Goal: Information Seeking & Learning: Learn about a topic

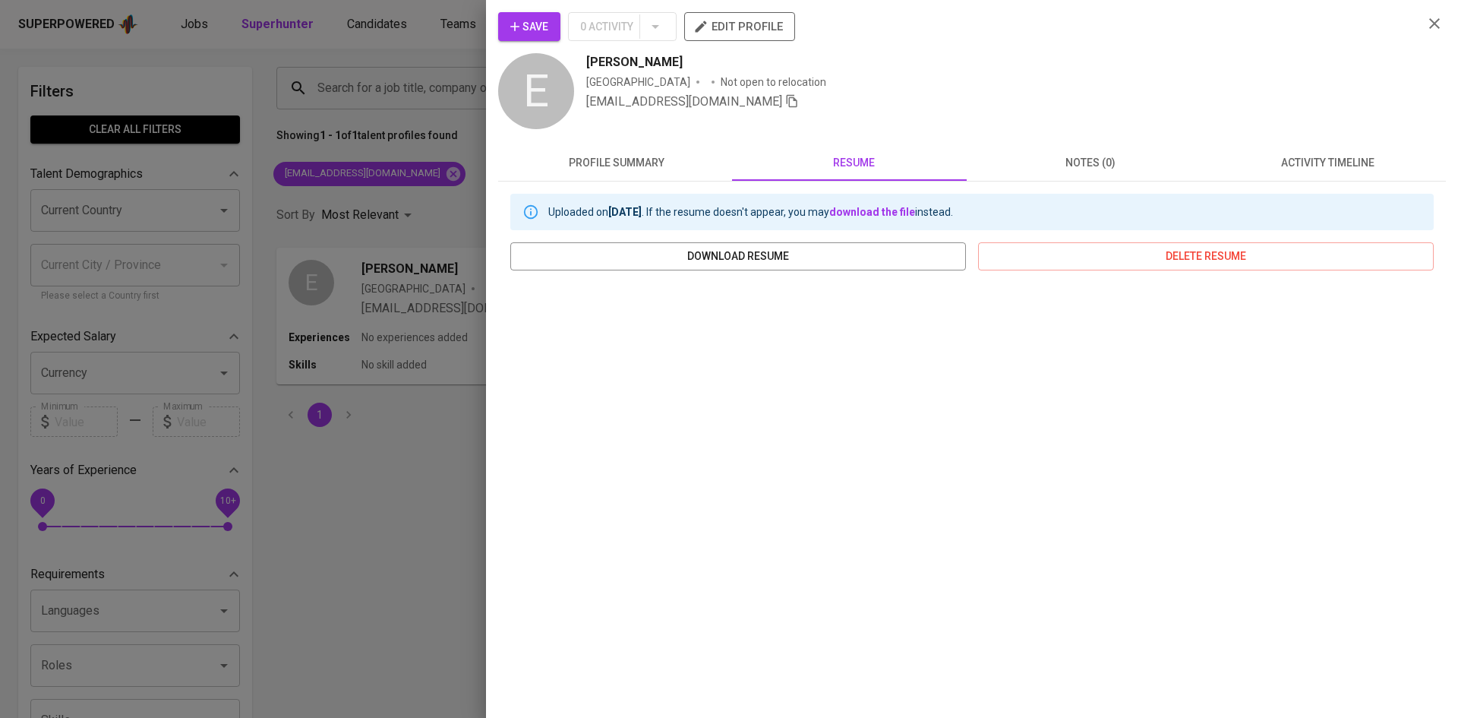
click at [445, 96] on div at bounding box center [729, 359] width 1458 height 718
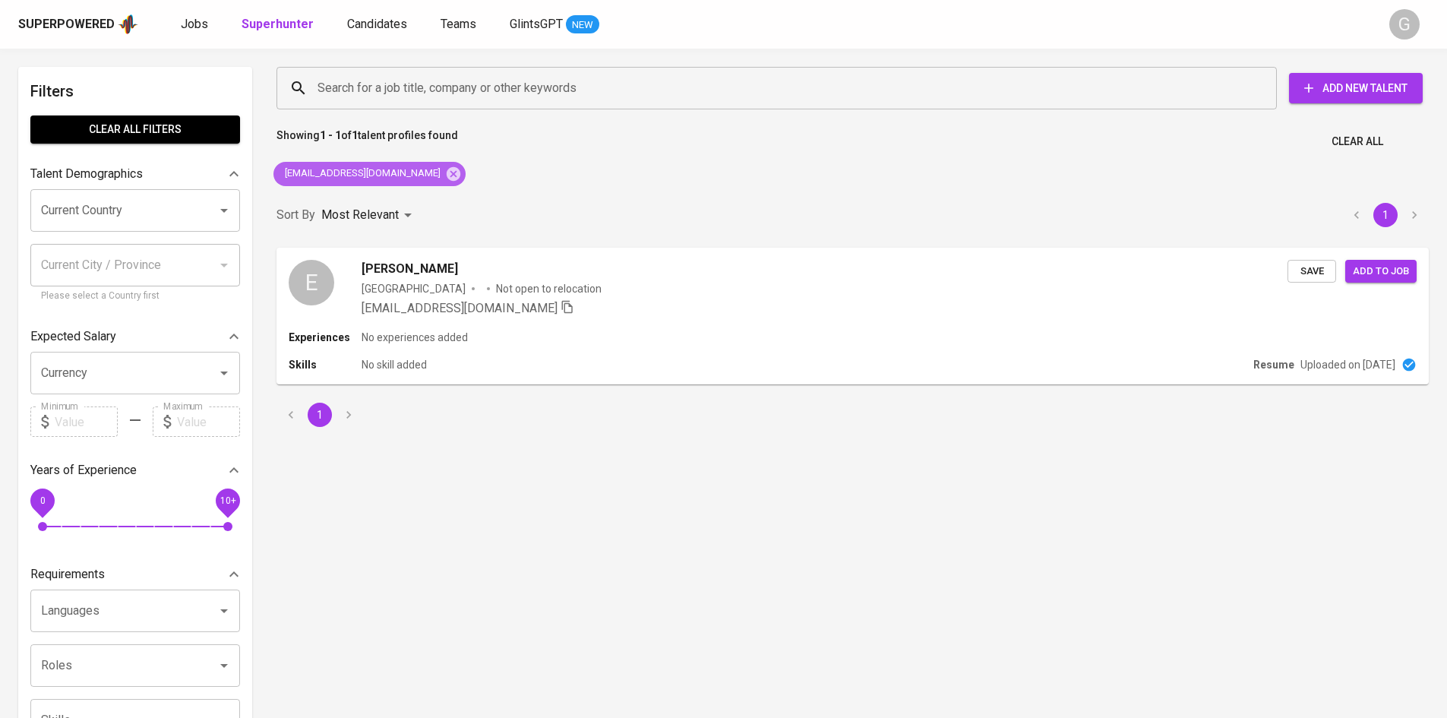
drag, startPoint x: 423, startPoint y: 167, endPoint x: 423, endPoint y: 125, distance: 42.5
click at [447, 169] on icon at bounding box center [454, 173] width 14 height 14
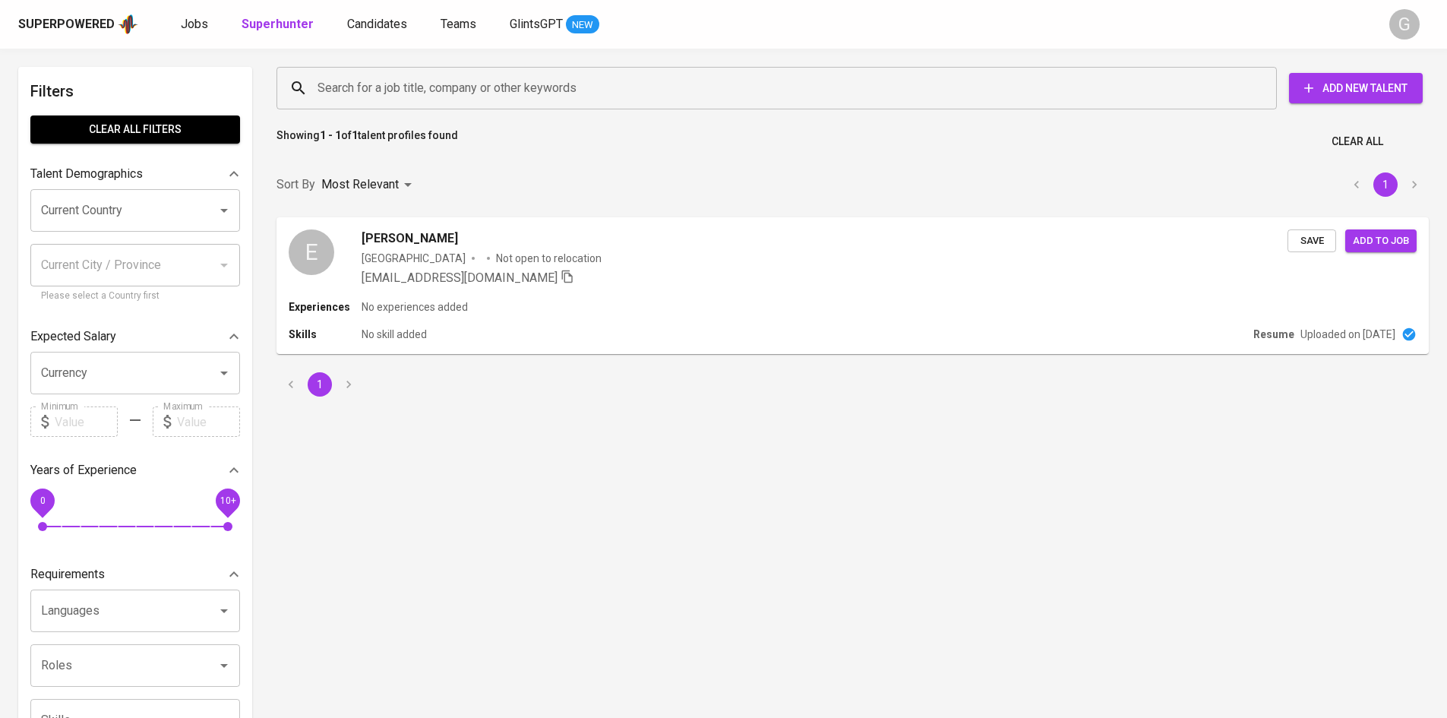
click at [423, 81] on input "Search for a job title, company or other keywords" at bounding box center [780, 88] width 933 height 29
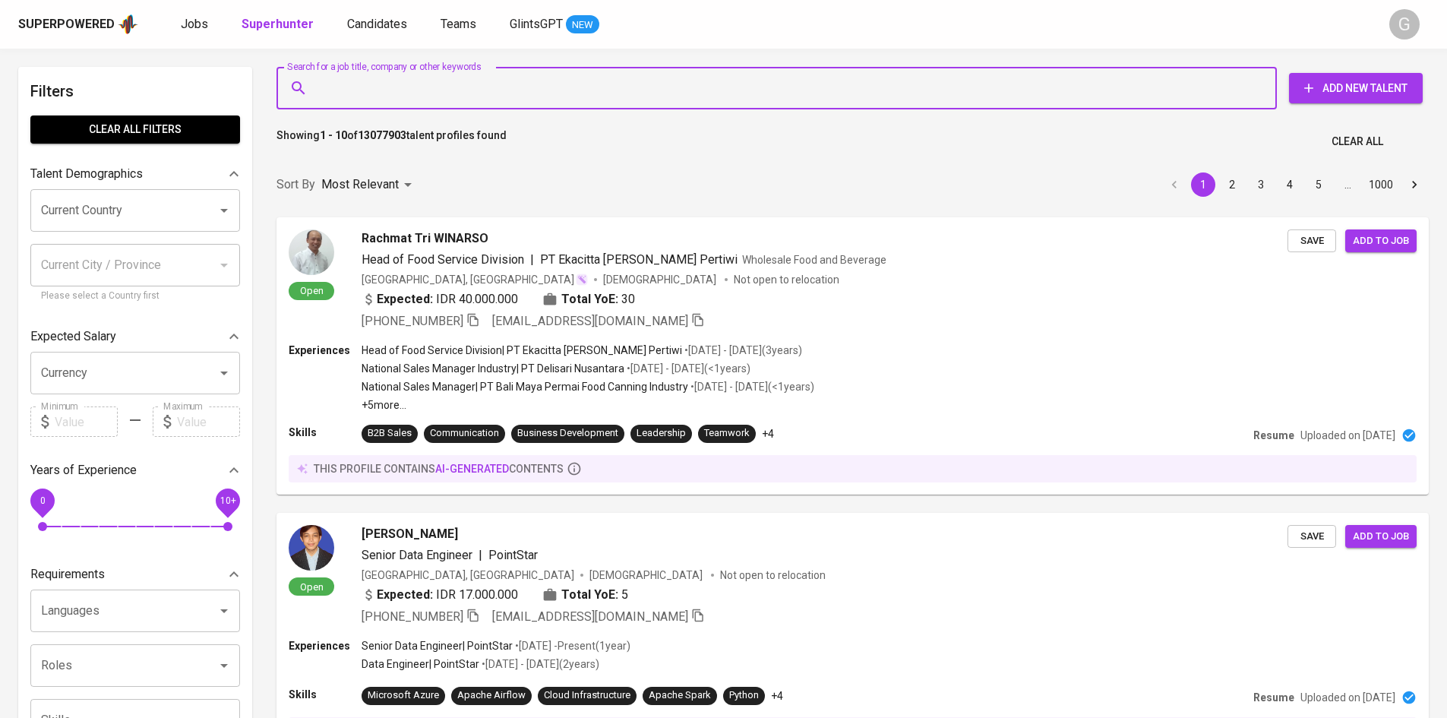
paste input "[EMAIL_ADDRESS][DOMAIN_NAME]"
type input "[EMAIL_ADDRESS][DOMAIN_NAME]"
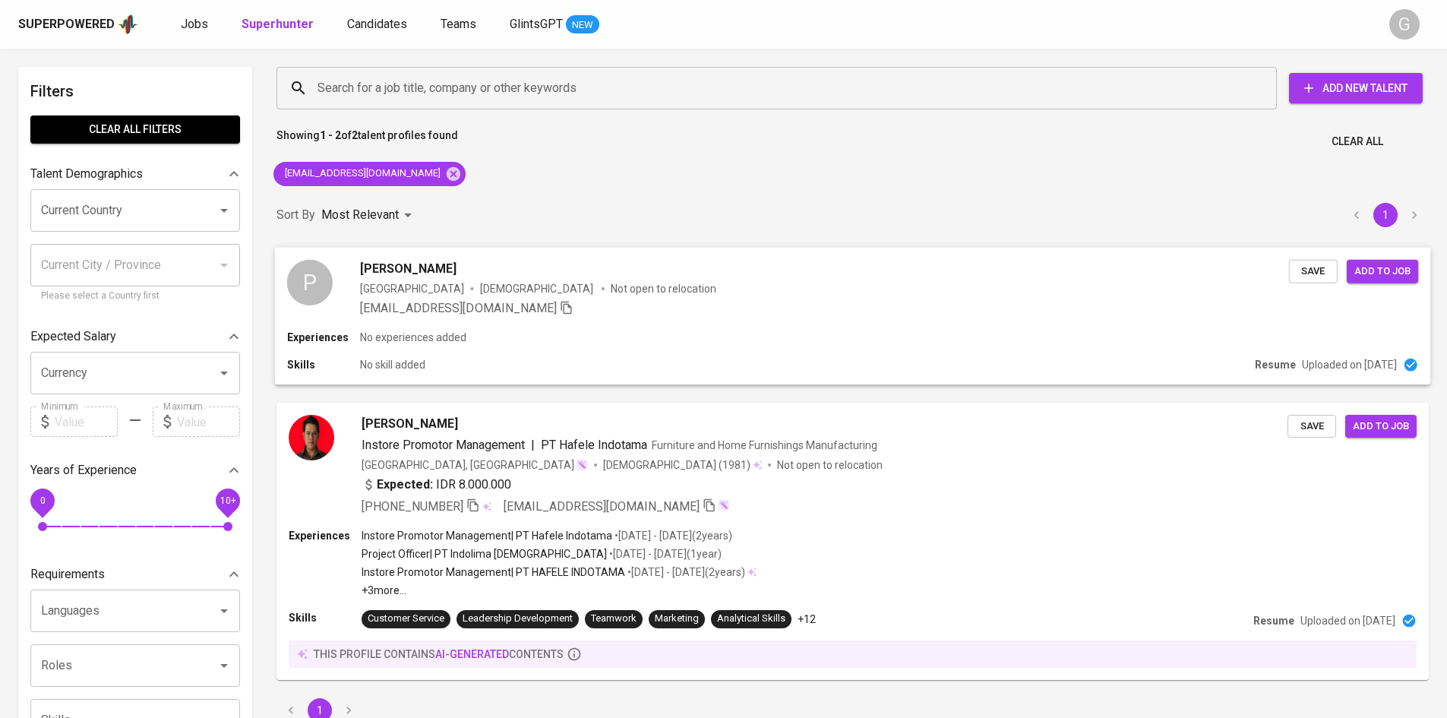
click at [712, 300] on div "[EMAIL_ADDRESS][DOMAIN_NAME]" at bounding box center [824, 308] width 929 height 18
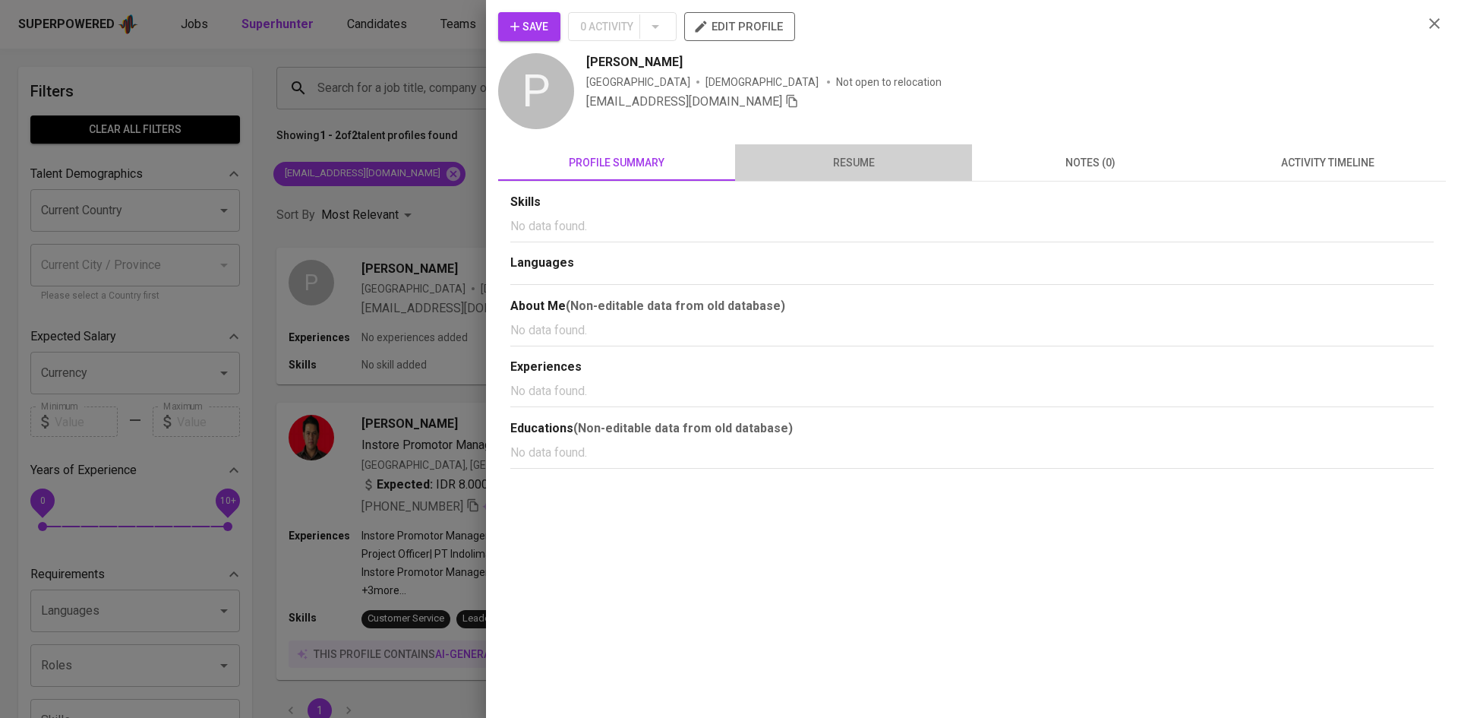
click at [870, 153] on span "resume" at bounding box center [853, 162] width 219 height 19
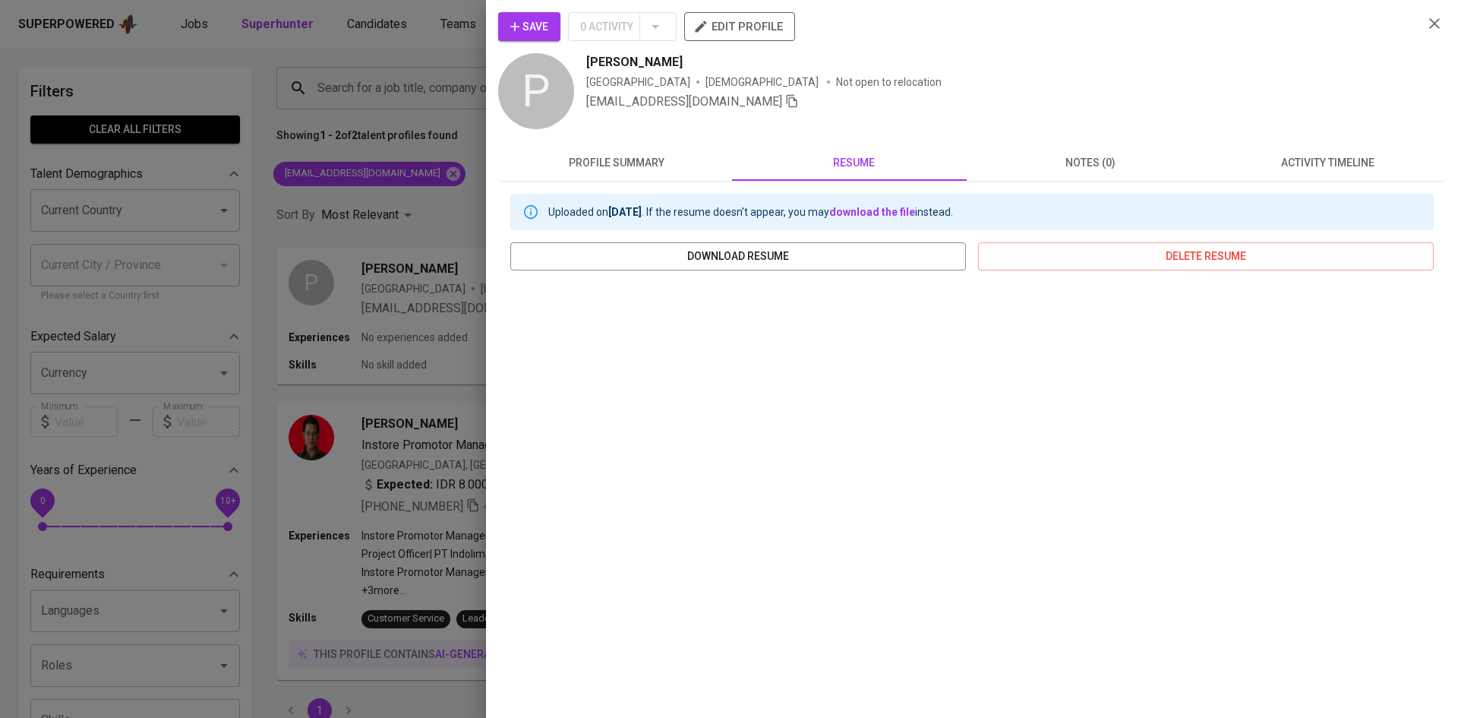
click at [414, 103] on div at bounding box center [729, 359] width 1458 height 718
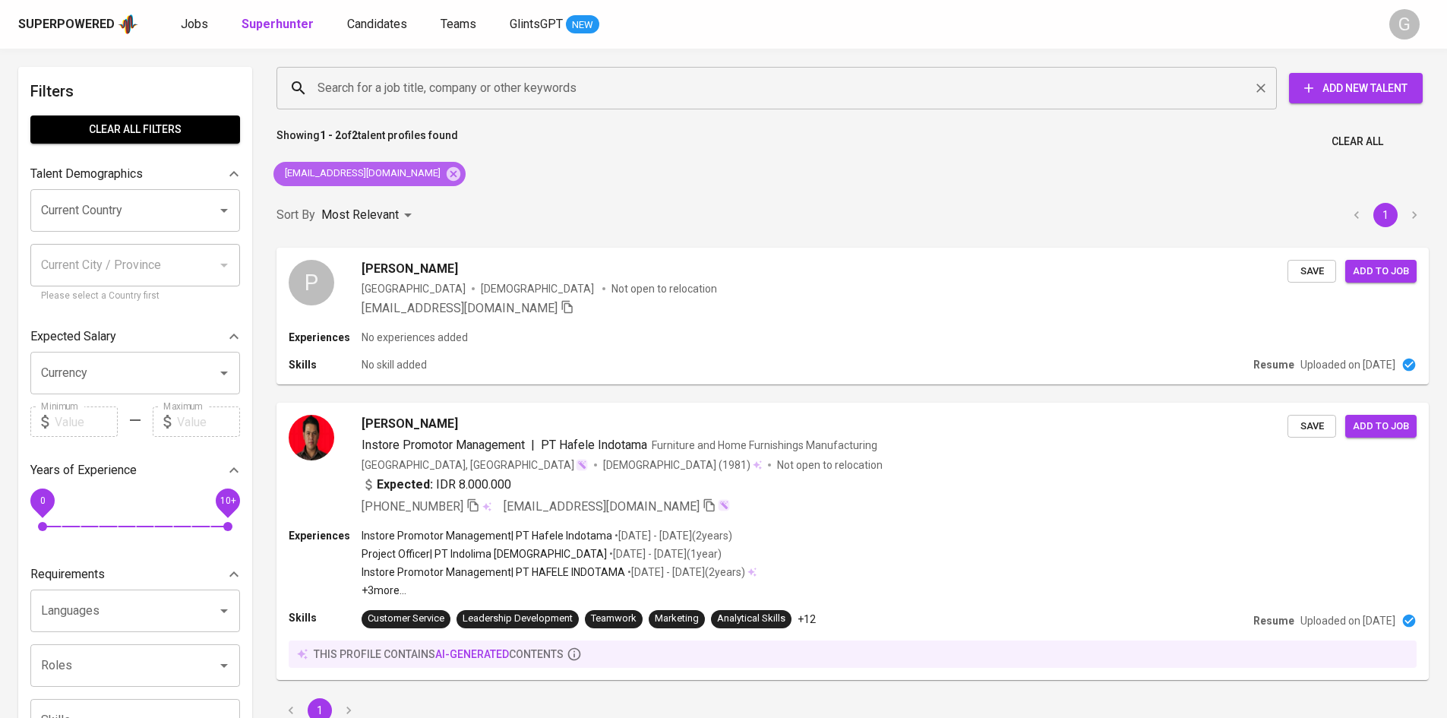
drag, startPoint x: 400, startPoint y: 180, endPoint x: 402, endPoint y: 72, distance: 107.9
click at [447, 178] on icon at bounding box center [454, 173] width 14 height 14
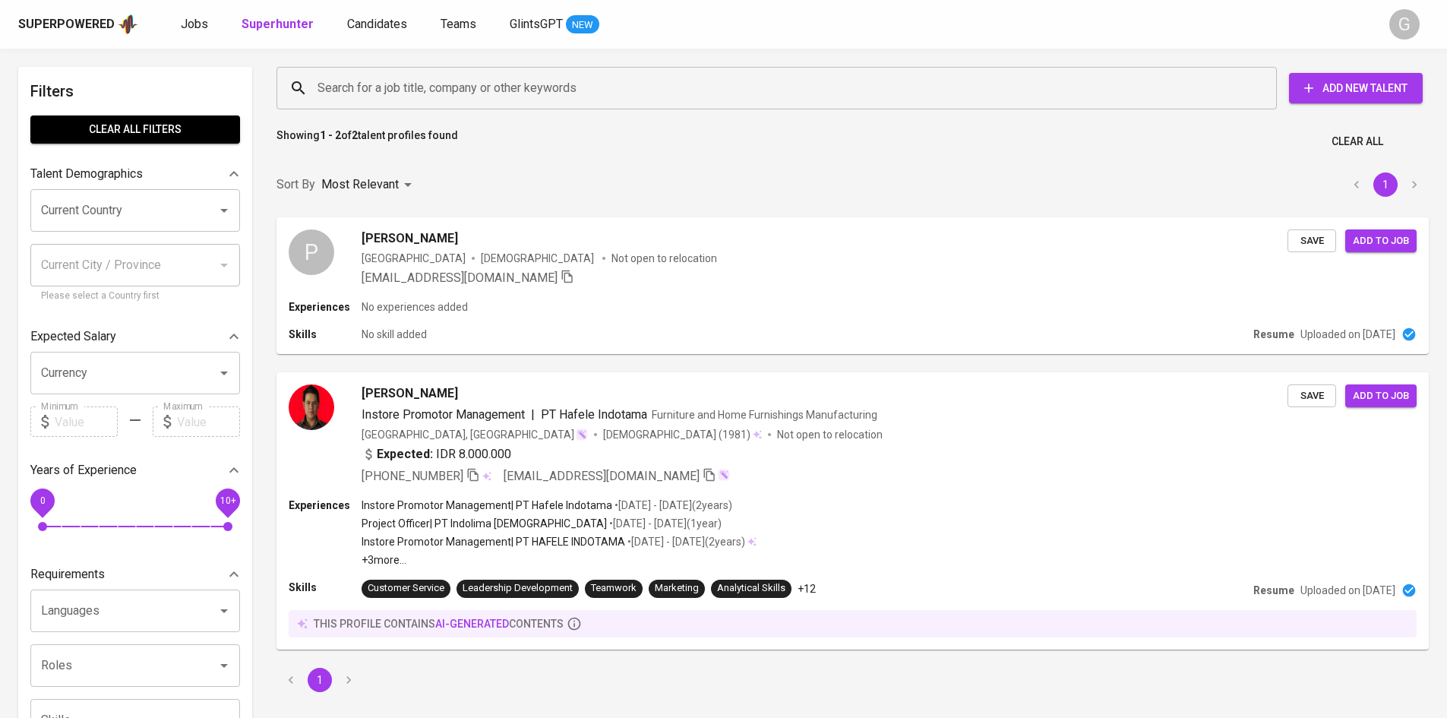
drag, startPoint x: 402, startPoint y: 72, endPoint x: 409, endPoint y: 80, distance: 10.2
click at [405, 75] on div "Search for a job title, company or other keywords" at bounding box center [776, 88] width 1000 height 43
click at [409, 80] on input "Search for a job title, company or other keywords" at bounding box center [780, 88] width 933 height 29
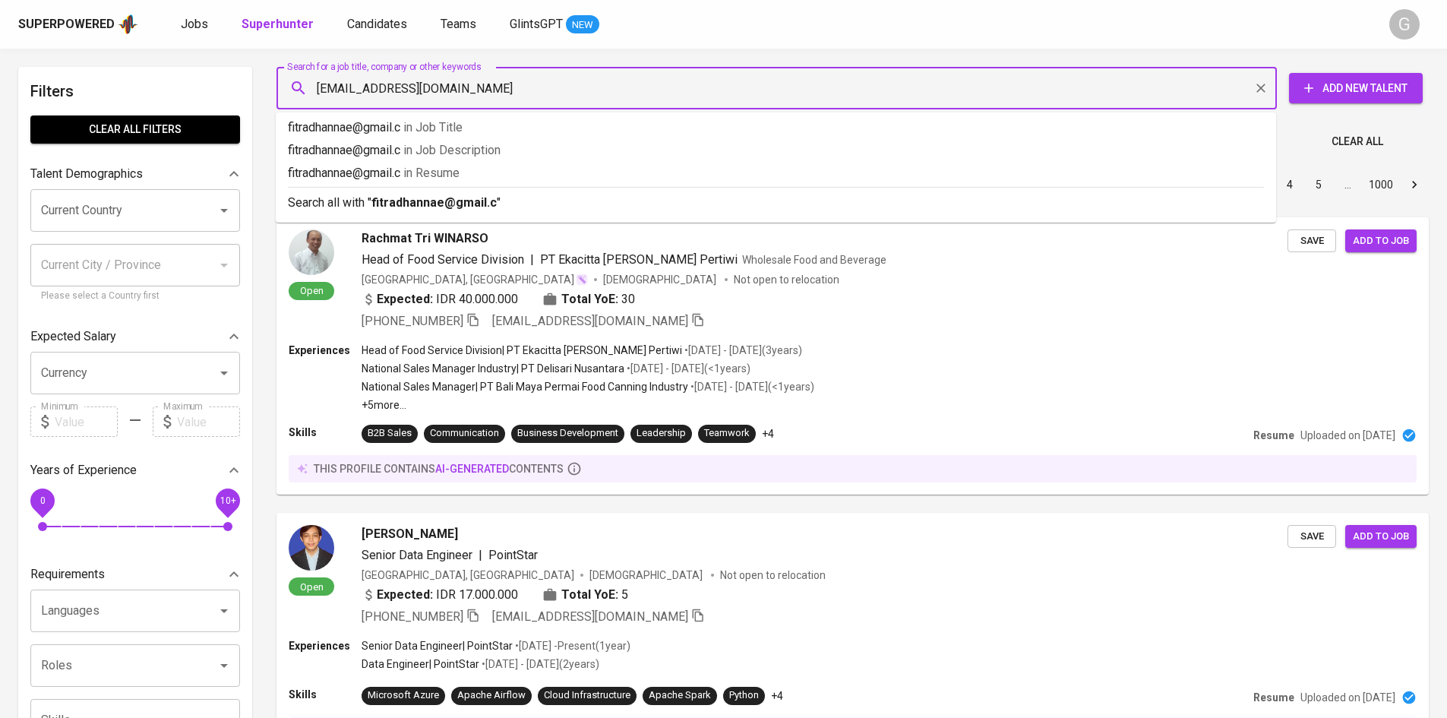
type input "fitradhannae@gmail.com"
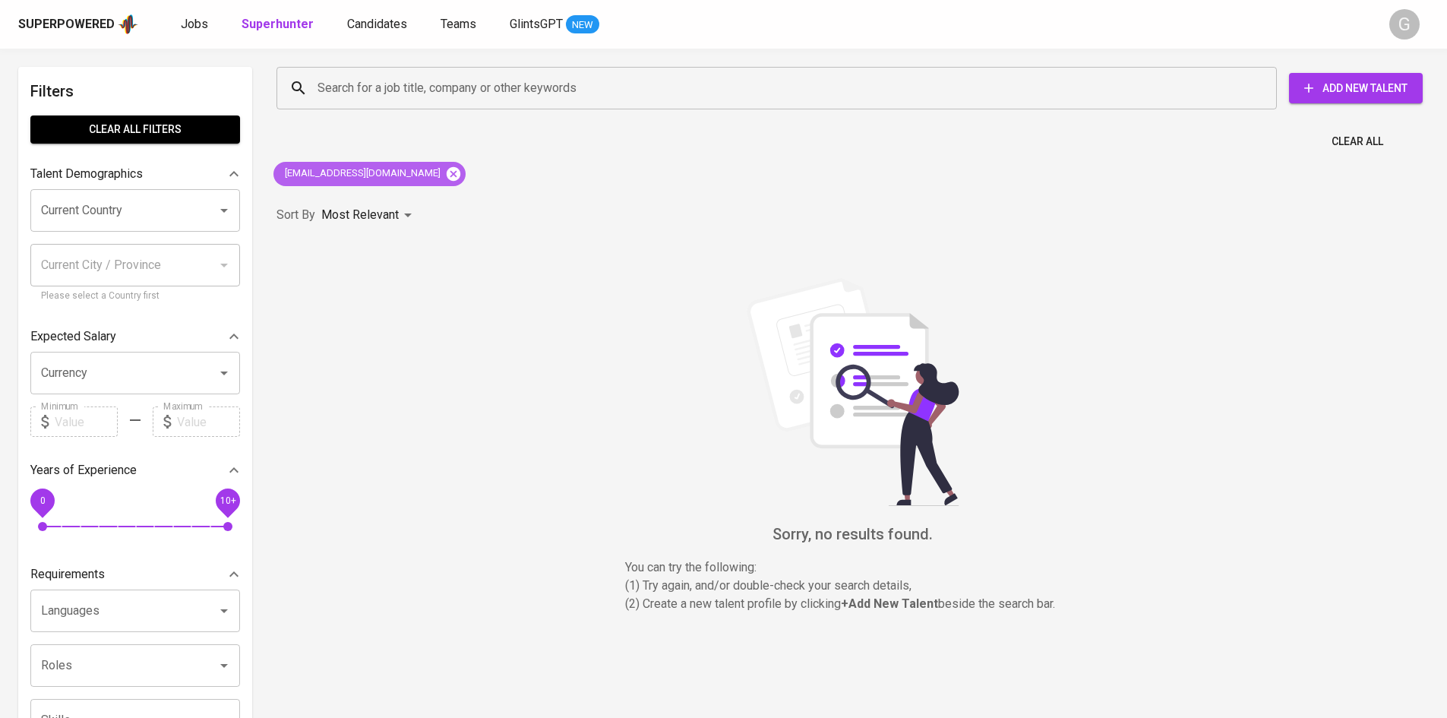
click at [445, 175] on icon at bounding box center [453, 174] width 17 height 17
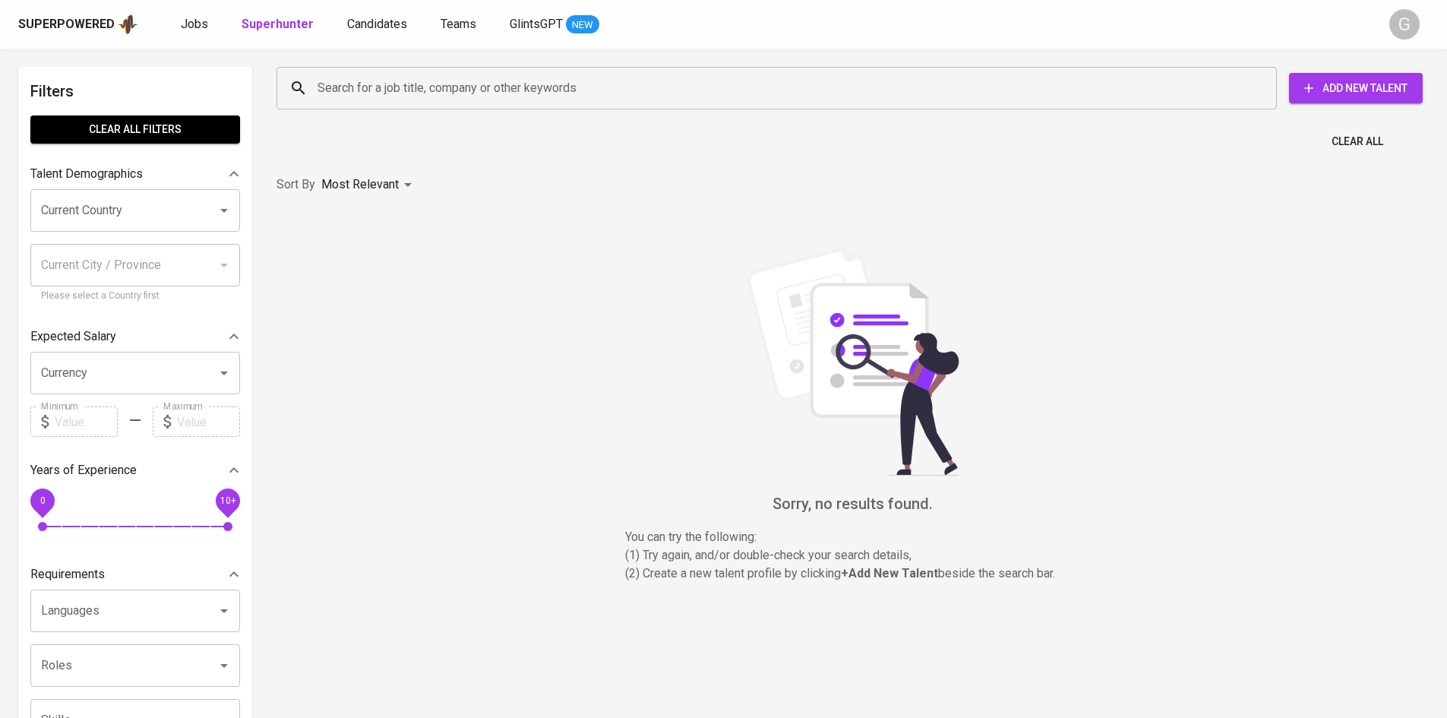
click at [392, 77] on input "Search for a job title, company or other keywords" at bounding box center [780, 88] width 933 height 29
click at [398, 86] on input "Search for a job title, company or other keywords" at bounding box center [780, 88] width 933 height 29
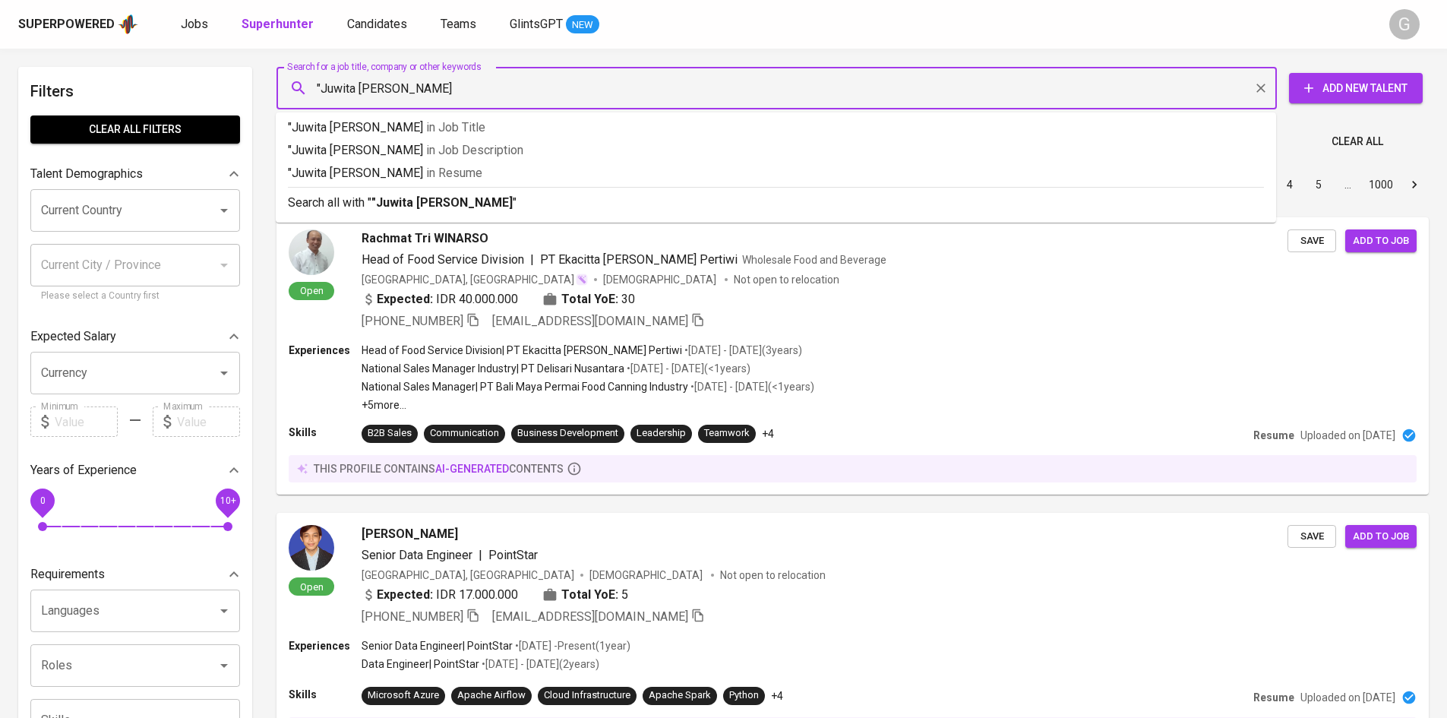
type input ""Juwita [PERSON_NAME]""
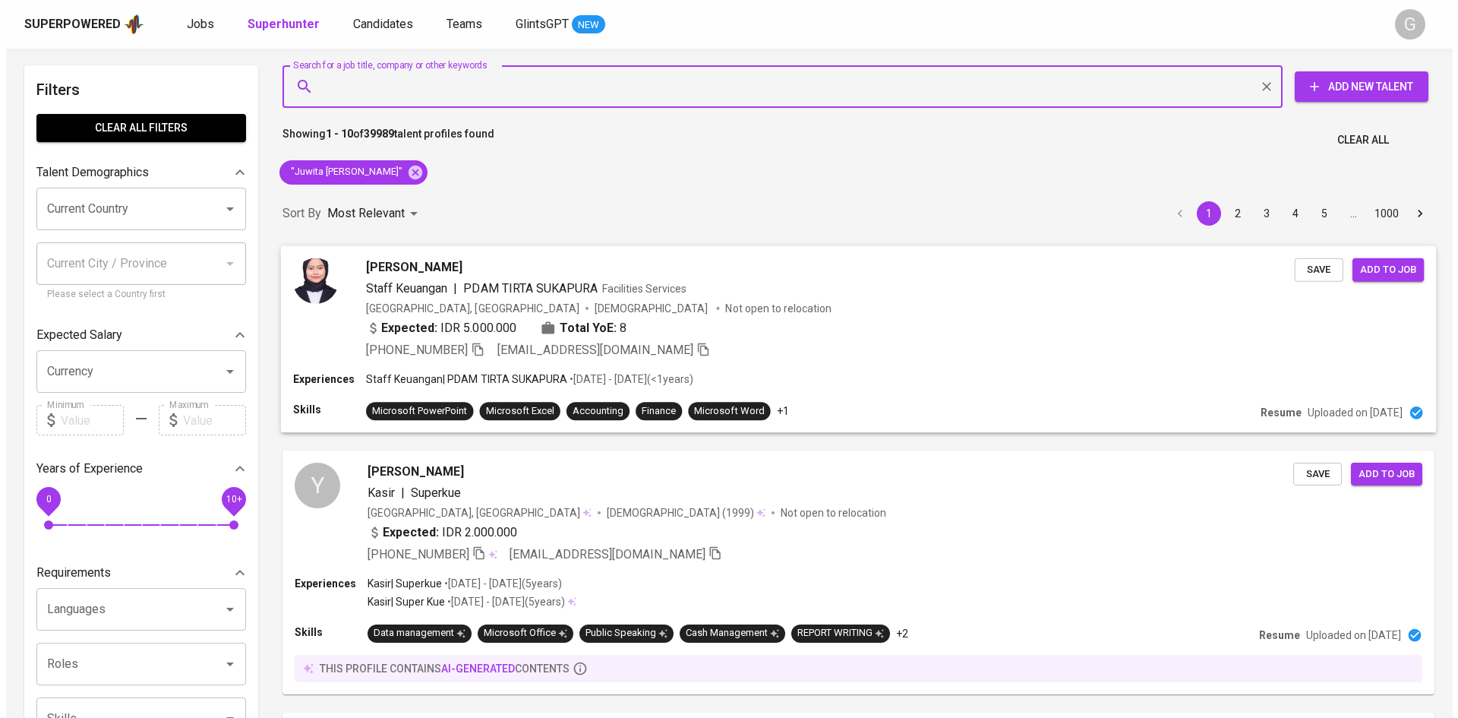
scroll to position [1, 0]
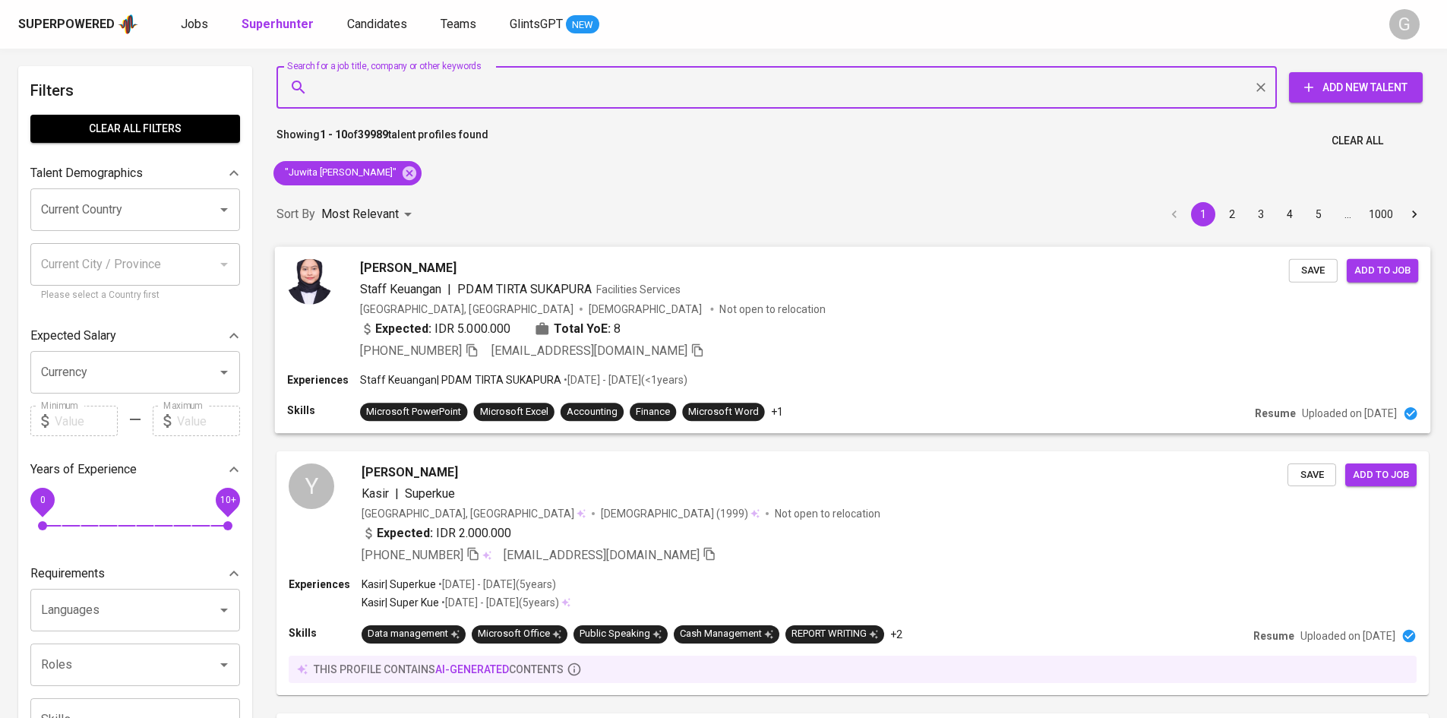
click at [935, 325] on div "Expected: IDR 5.000.000 Total YoE: 8" at bounding box center [824, 330] width 929 height 22
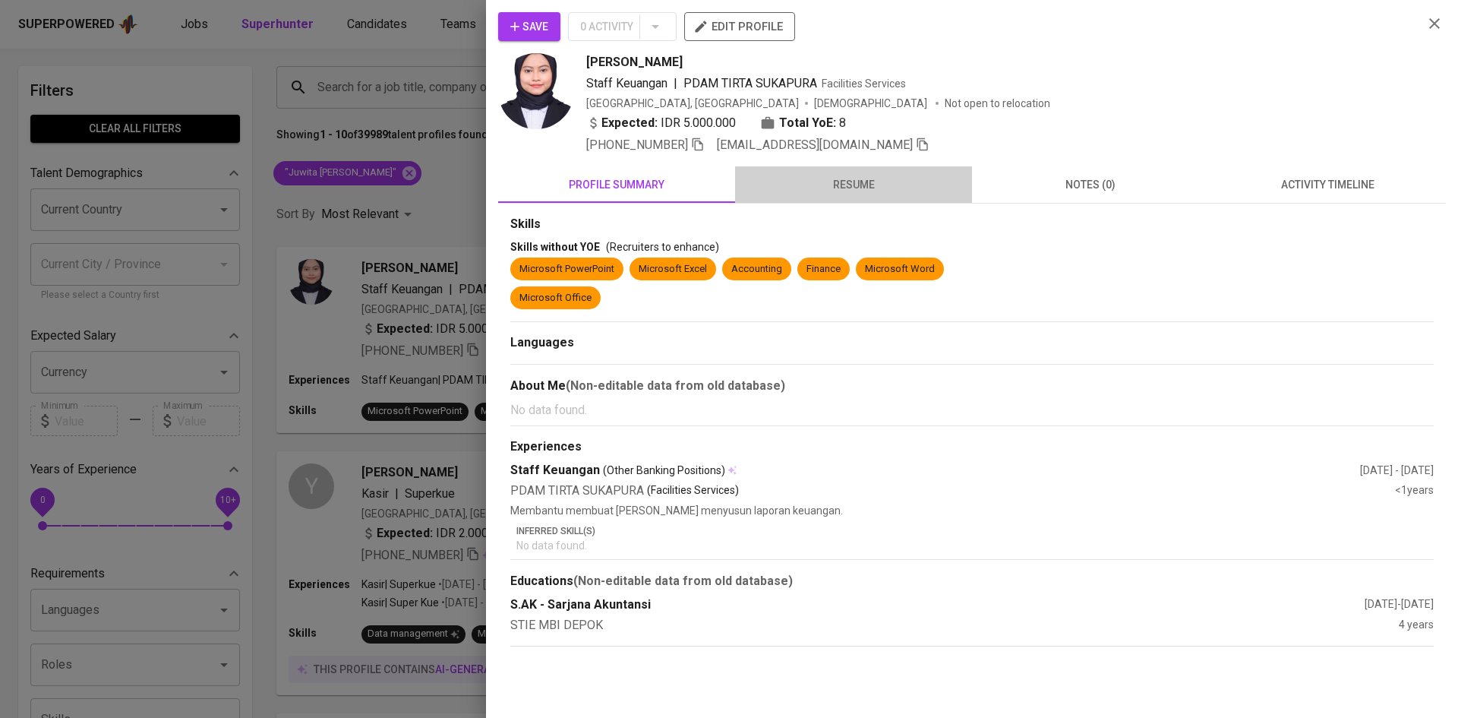
click at [854, 185] on span "resume" at bounding box center [853, 184] width 219 height 19
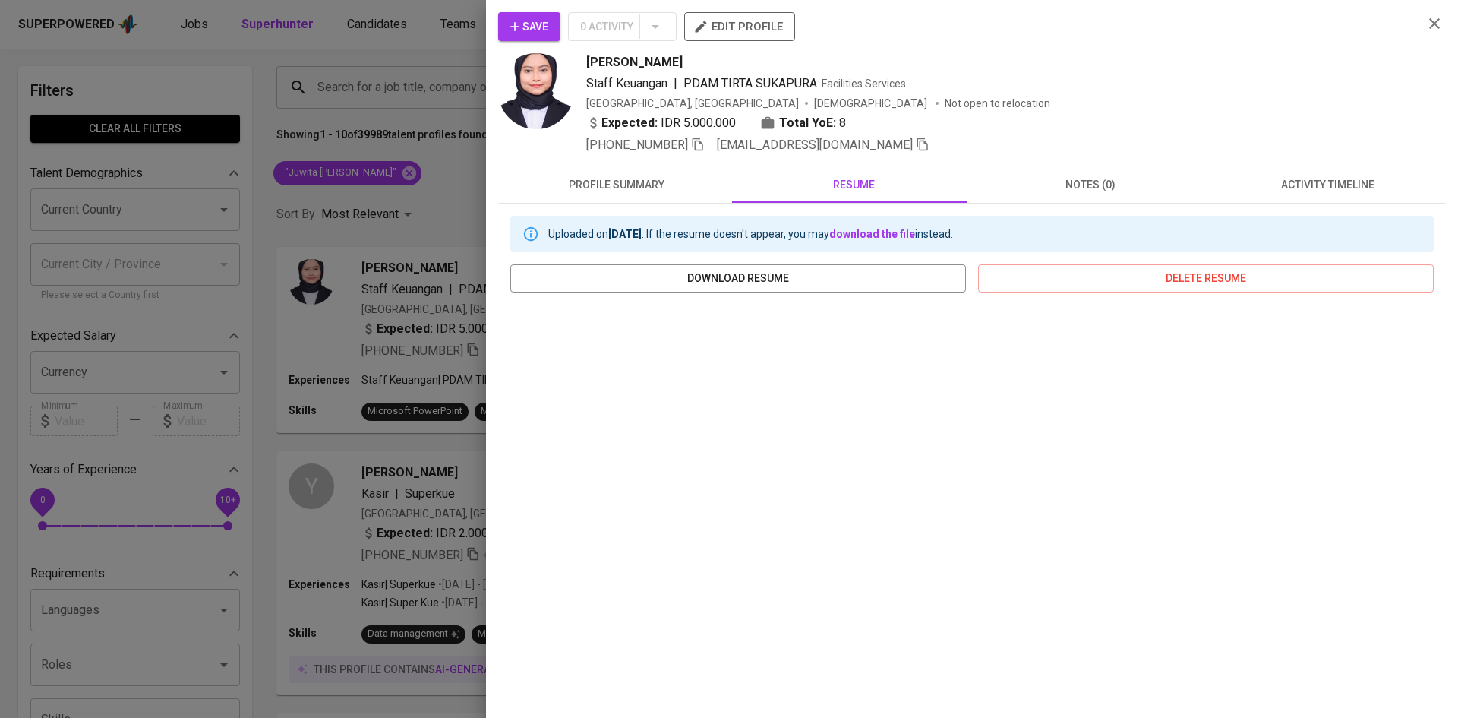
click at [699, 136] on span "[PHONE_NUMBER]" at bounding box center [645, 145] width 118 height 18
click at [702, 141] on icon "button" at bounding box center [698, 144] width 11 height 13
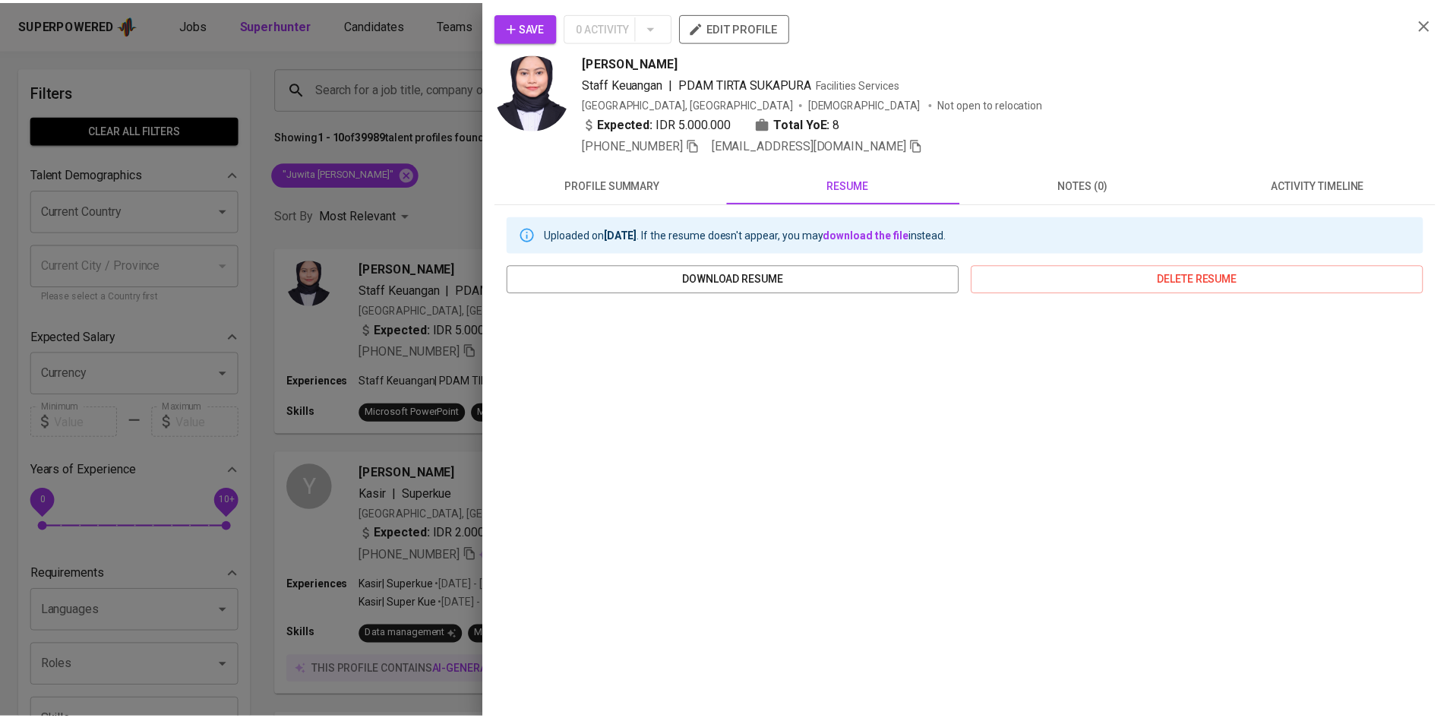
scroll to position [1, 0]
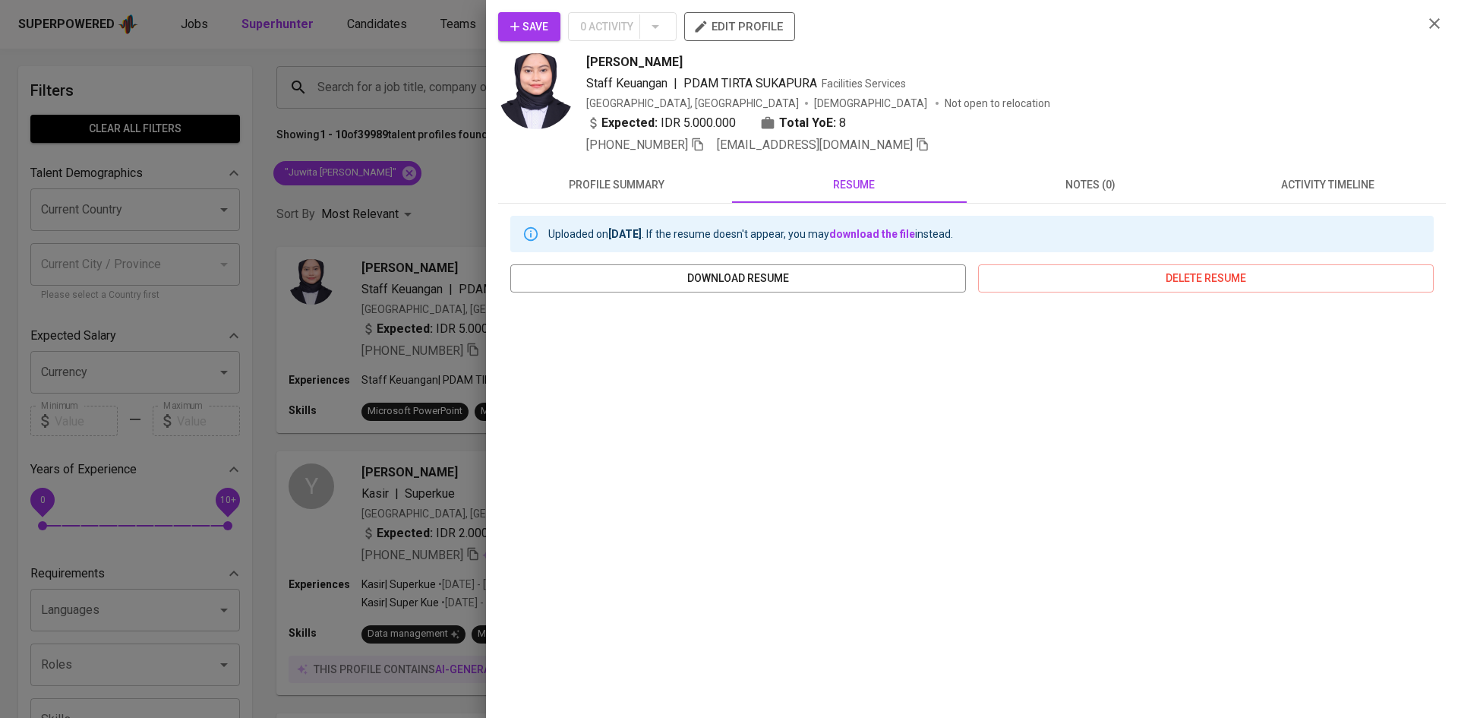
drag, startPoint x: 349, startPoint y: 116, endPoint x: 391, endPoint y: 172, distance: 69.4
click at [354, 117] on div at bounding box center [729, 359] width 1458 height 718
click at [388, 179] on div at bounding box center [729, 359] width 1458 height 718
click at [388, 177] on div at bounding box center [729, 359] width 1458 height 718
click at [389, 173] on div at bounding box center [729, 359] width 1458 height 718
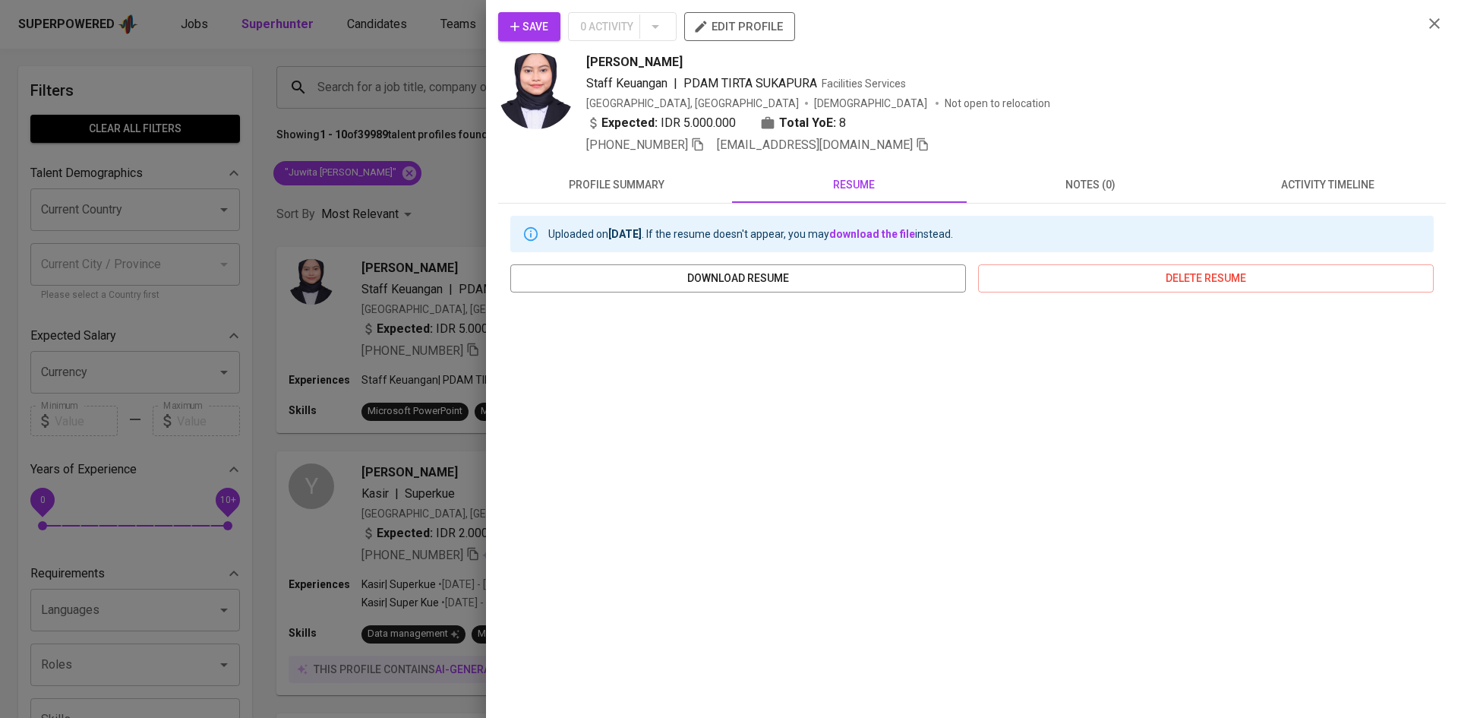
click at [399, 163] on div at bounding box center [729, 359] width 1458 height 718
click at [391, 173] on div at bounding box center [729, 359] width 1458 height 718
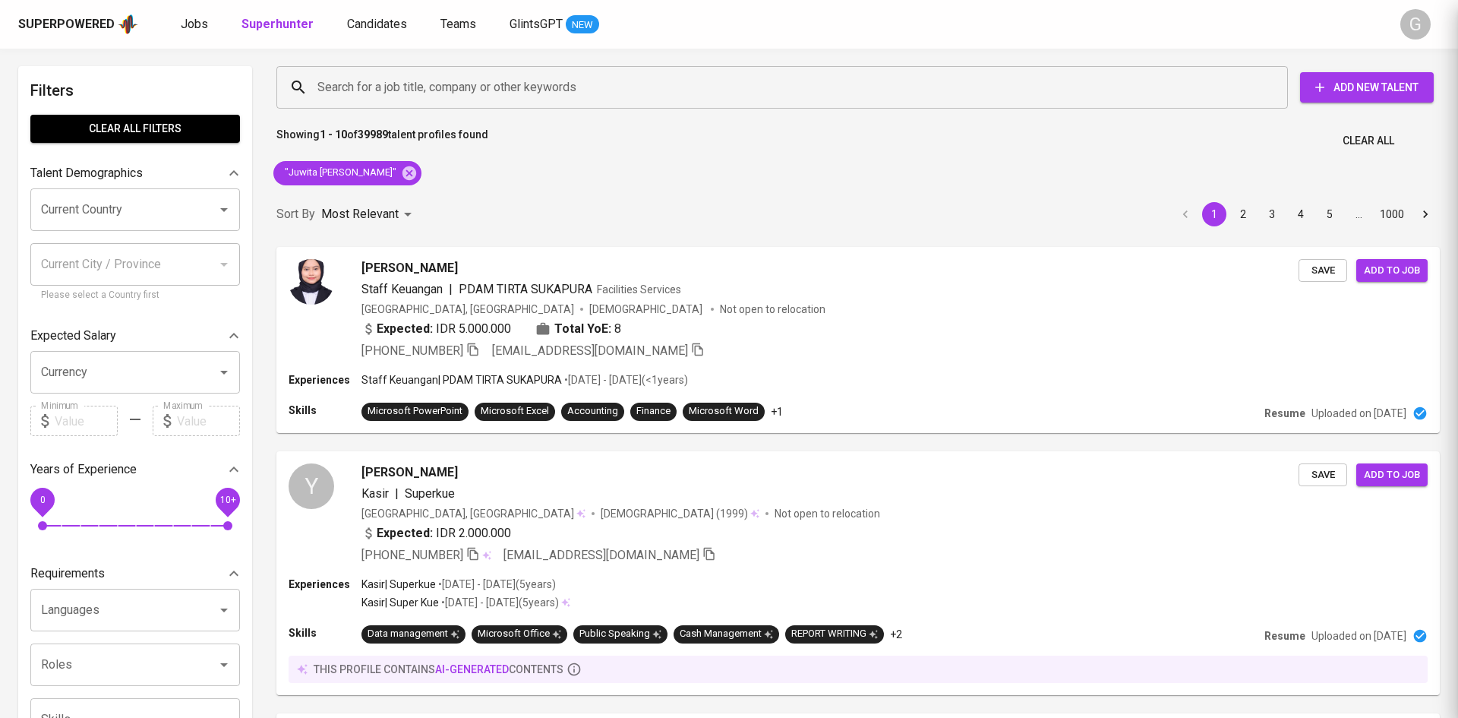
click at [391, 172] on div at bounding box center [729, 359] width 1458 height 718
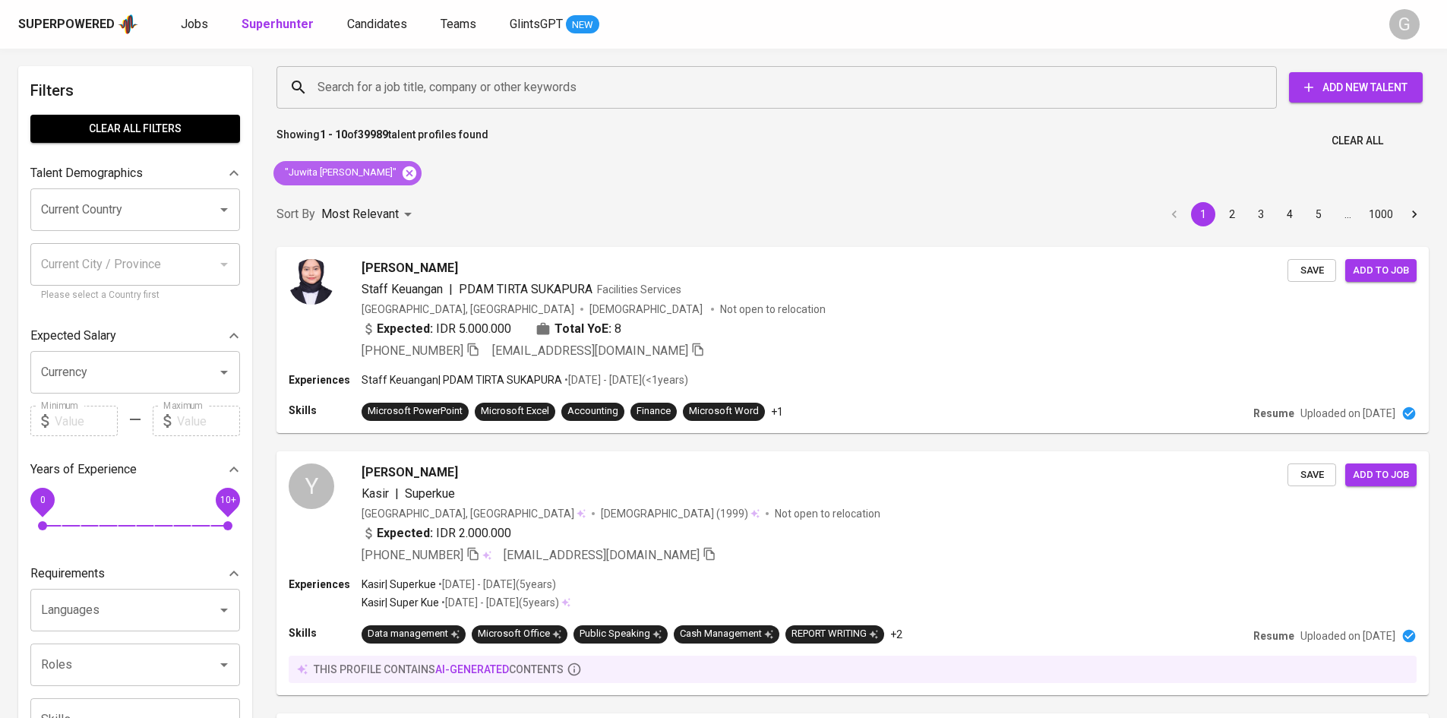
click at [400, 171] on div ""Juwita [PERSON_NAME]"" at bounding box center [347, 173] width 148 height 24
click at [403, 170] on icon at bounding box center [410, 173] width 14 height 14
click at [387, 88] on input "Search for a job title, company or other keywords" at bounding box center [780, 87] width 933 height 29
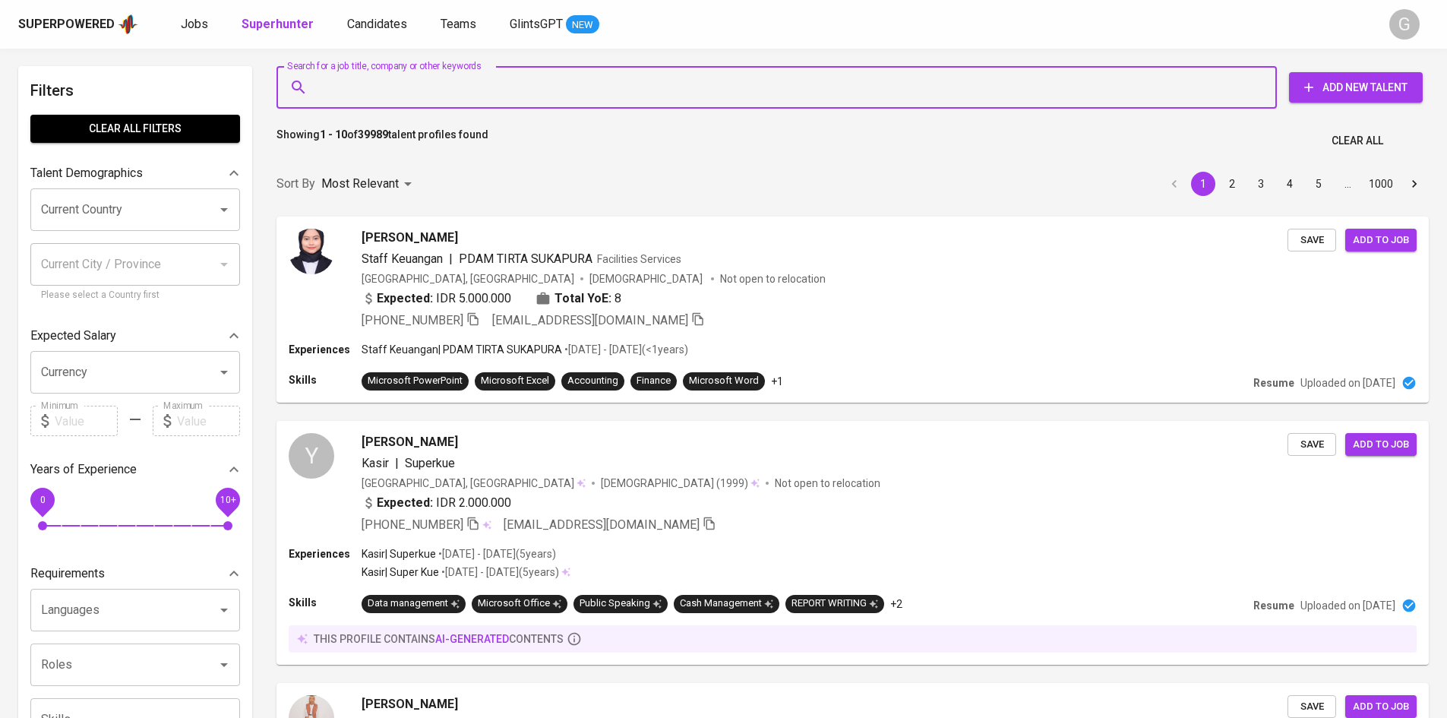
paste input "[EMAIL_ADDRESS][DOMAIN_NAME]"
type input "[EMAIL_ADDRESS][DOMAIN_NAME]"
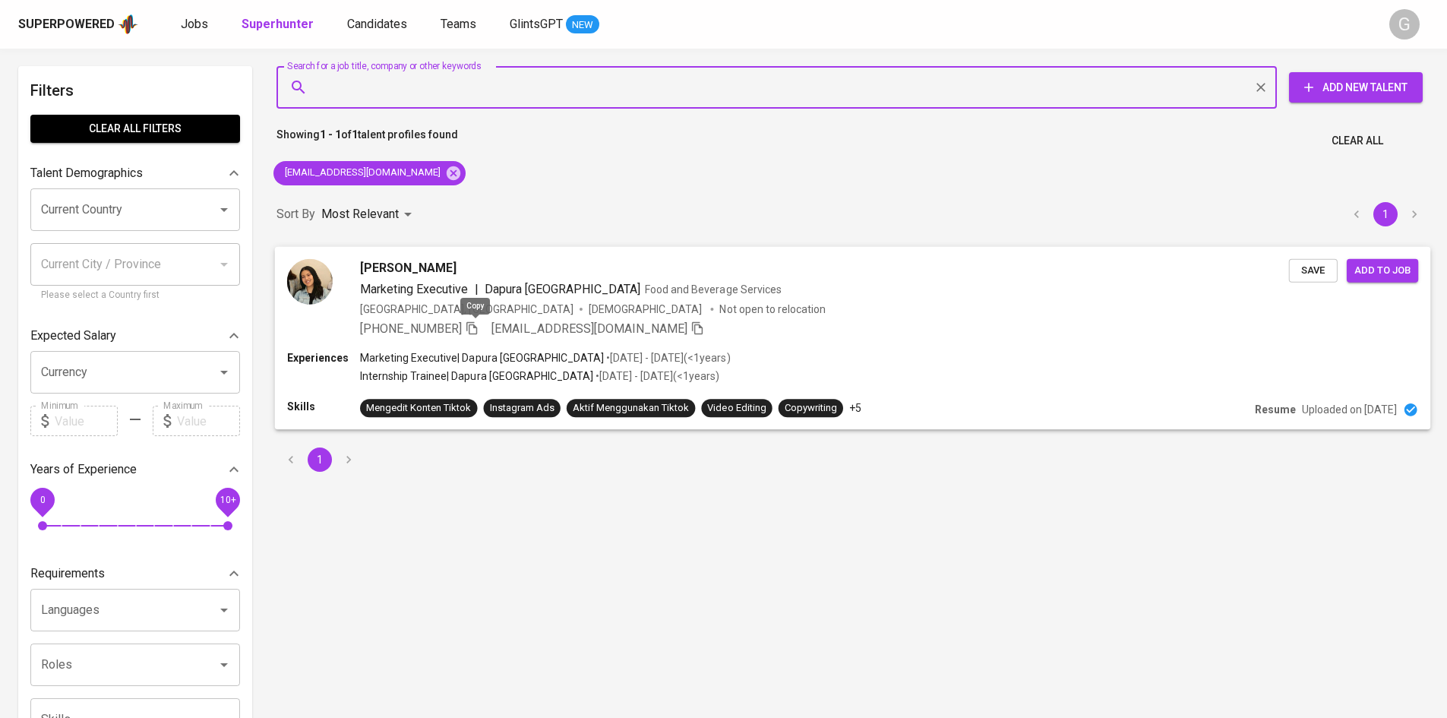
click at [475, 327] on icon "button" at bounding box center [472, 328] width 14 height 14
